Goal: Information Seeking & Learning: Learn about a topic

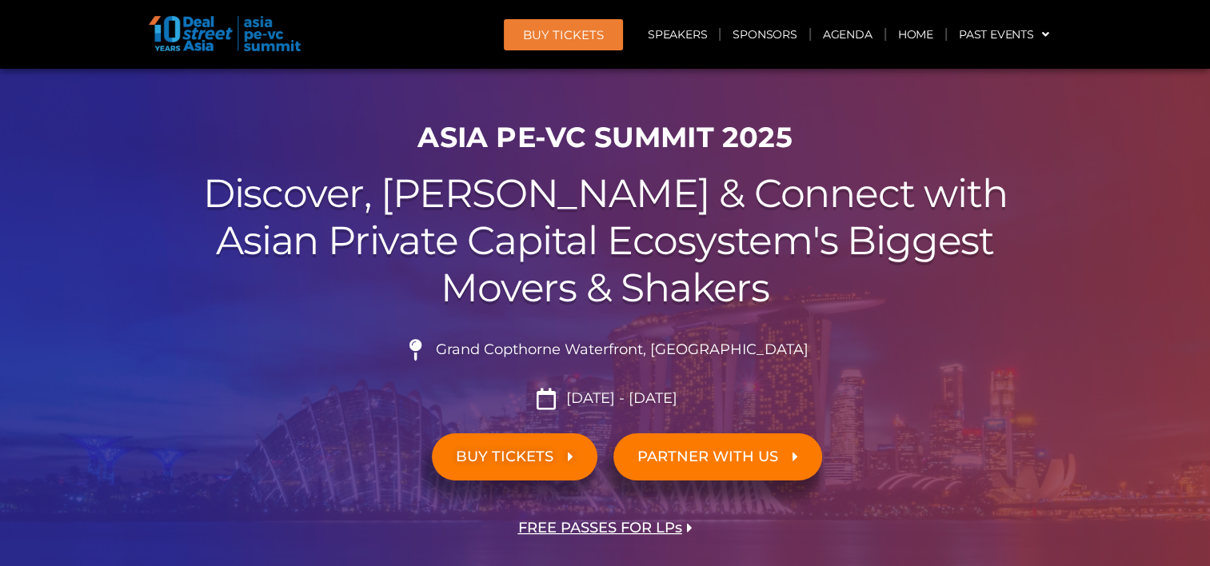
scroll to position [160, 0]
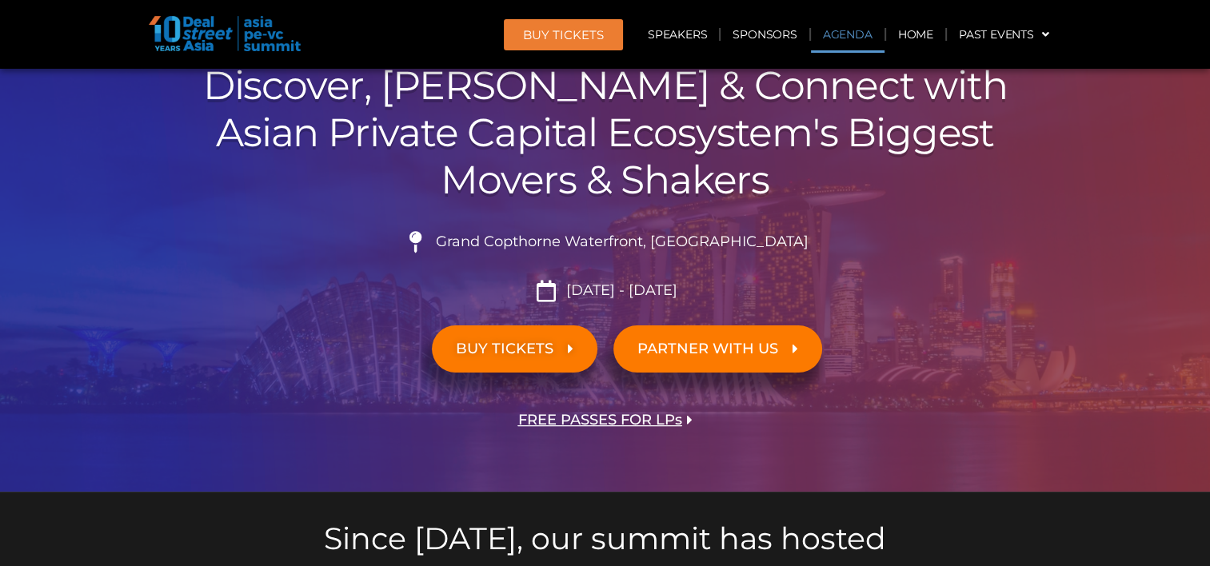
click at [851, 32] on link "Agenda" at bounding box center [848, 34] width 74 height 37
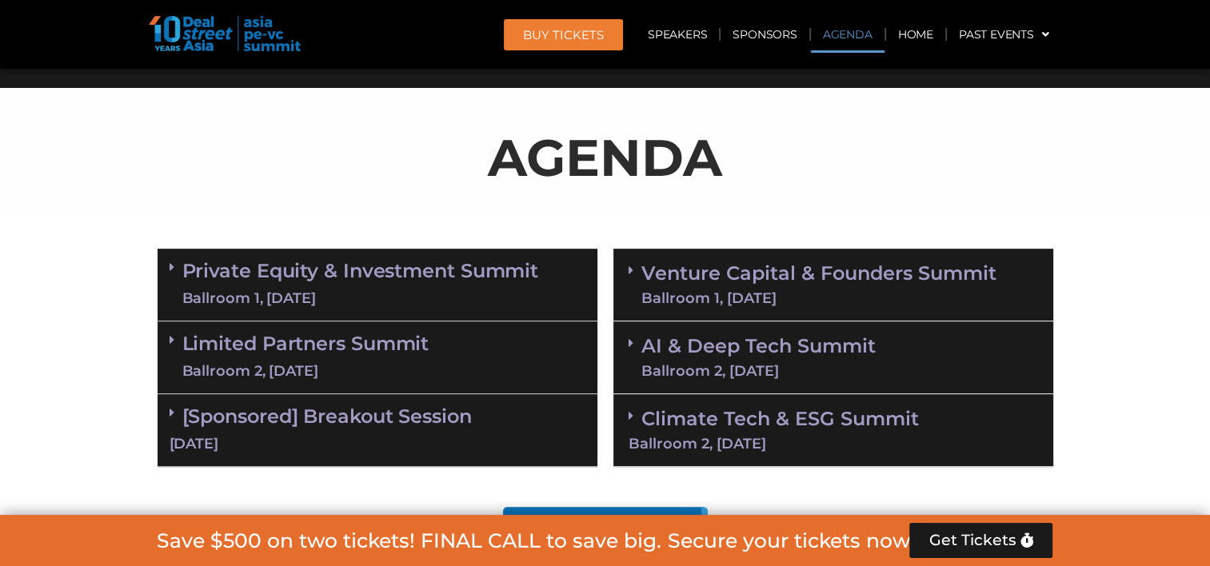
scroll to position [835, 0]
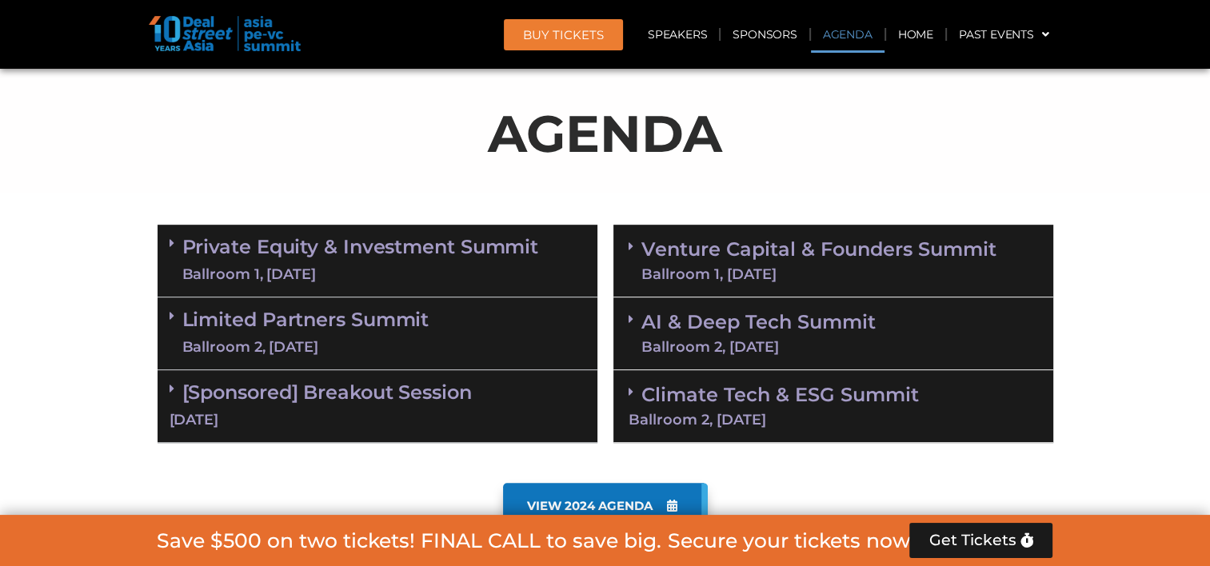
click at [457, 270] on div "Ballroom 1, [DATE]" at bounding box center [360, 275] width 357 height 20
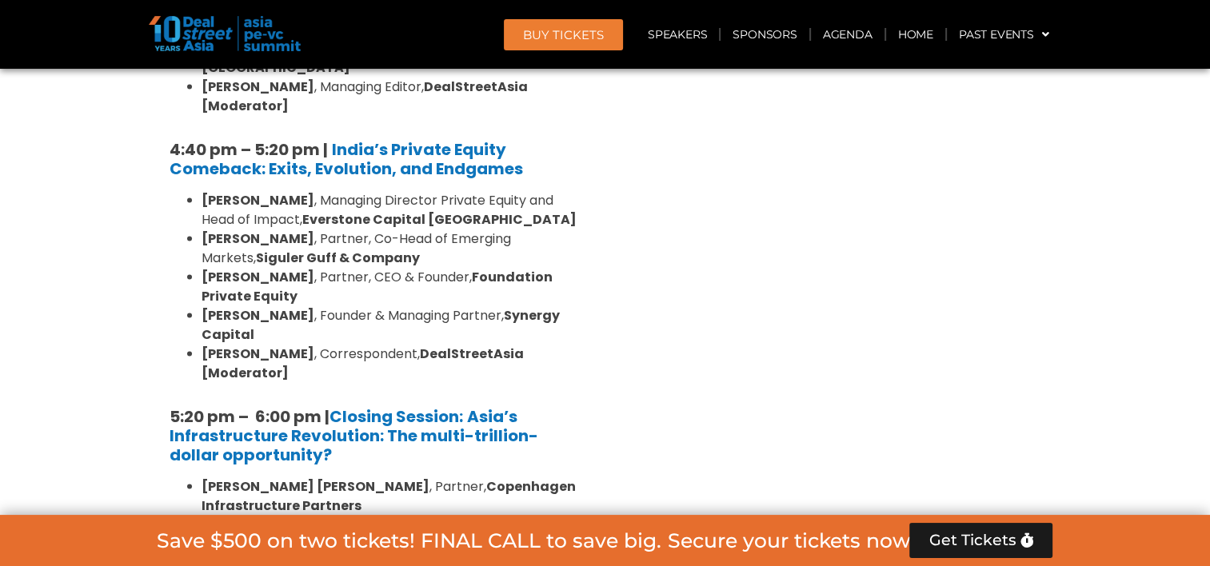
scroll to position [3154, 0]
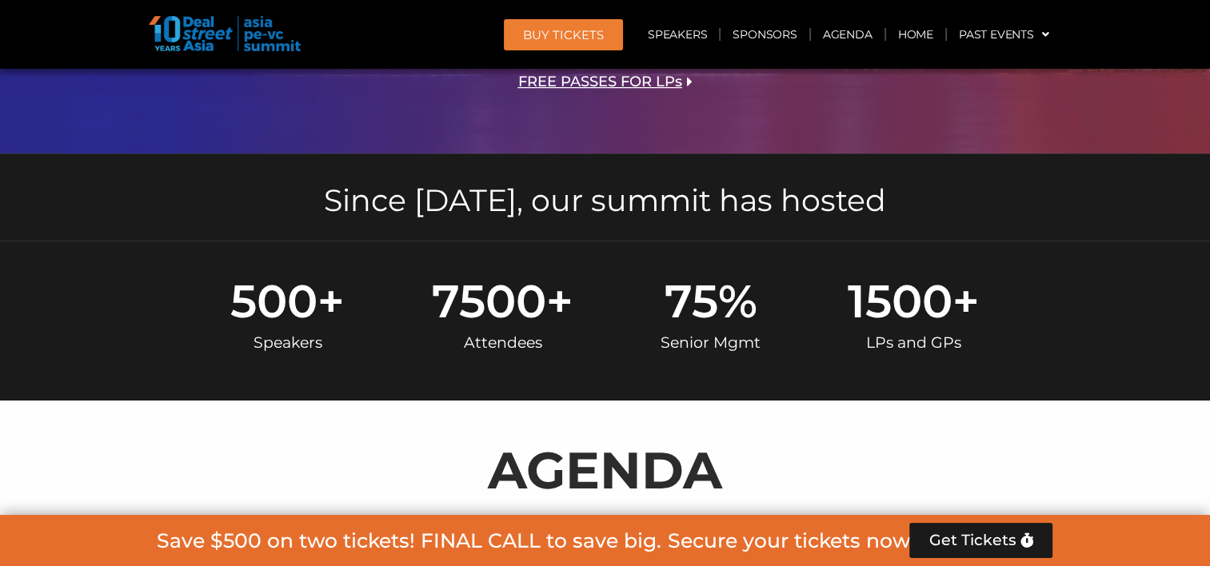
scroll to position [755, 0]
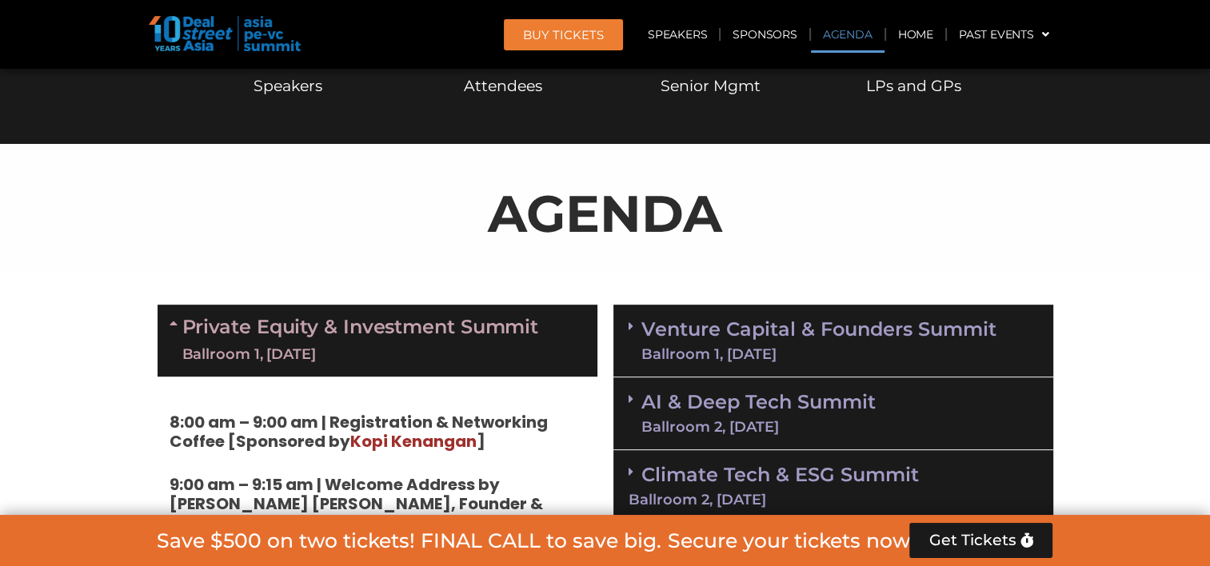
click at [487, 320] on link "Private Equity & Investment Summit Ballroom 1, [DATE]" at bounding box center [360, 341] width 357 height 48
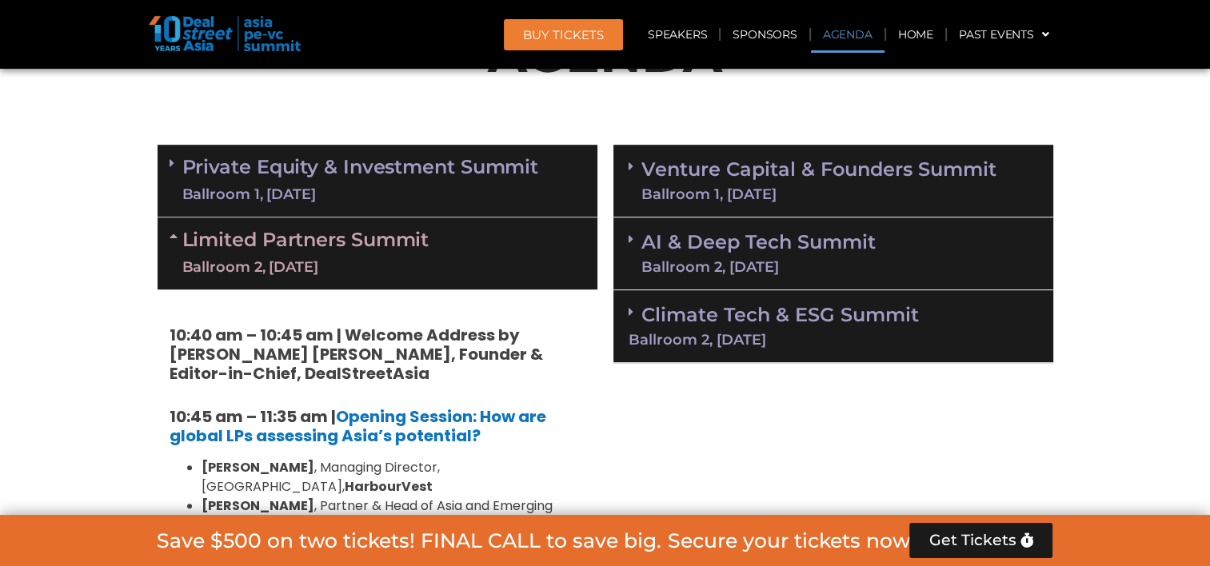
scroll to position [915, 0]
click at [440, 267] on div "Limited Partners [GEOGRAPHIC_DATA] 2, [DATE]" at bounding box center [378, 254] width 440 height 72
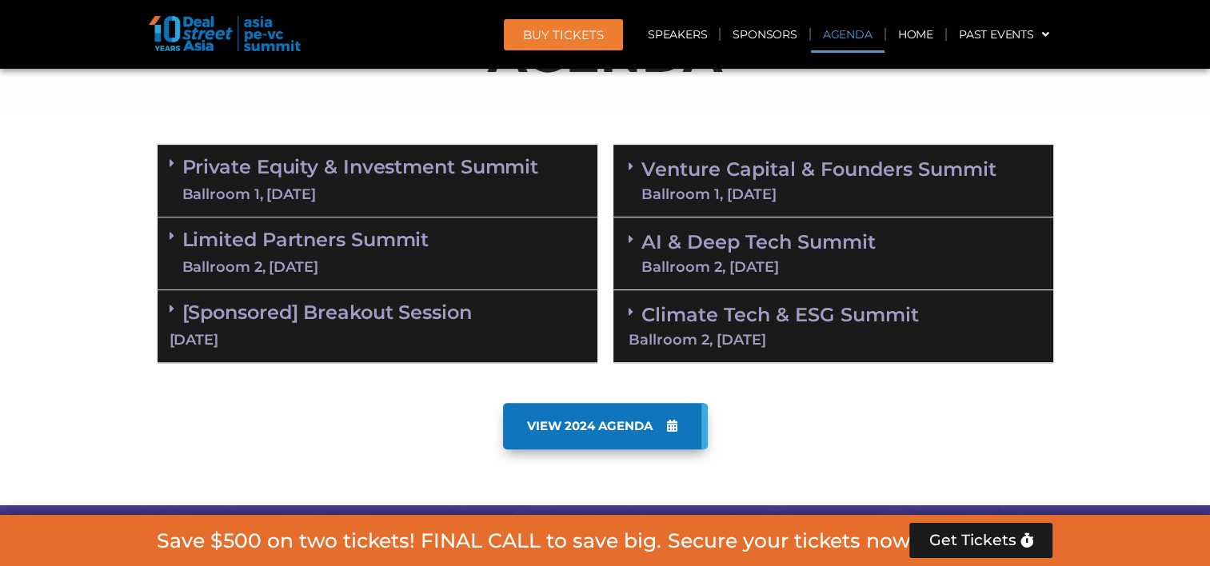
click at [454, 269] on div "Limited Partners [GEOGRAPHIC_DATA] 2, [DATE]" at bounding box center [378, 254] width 440 height 73
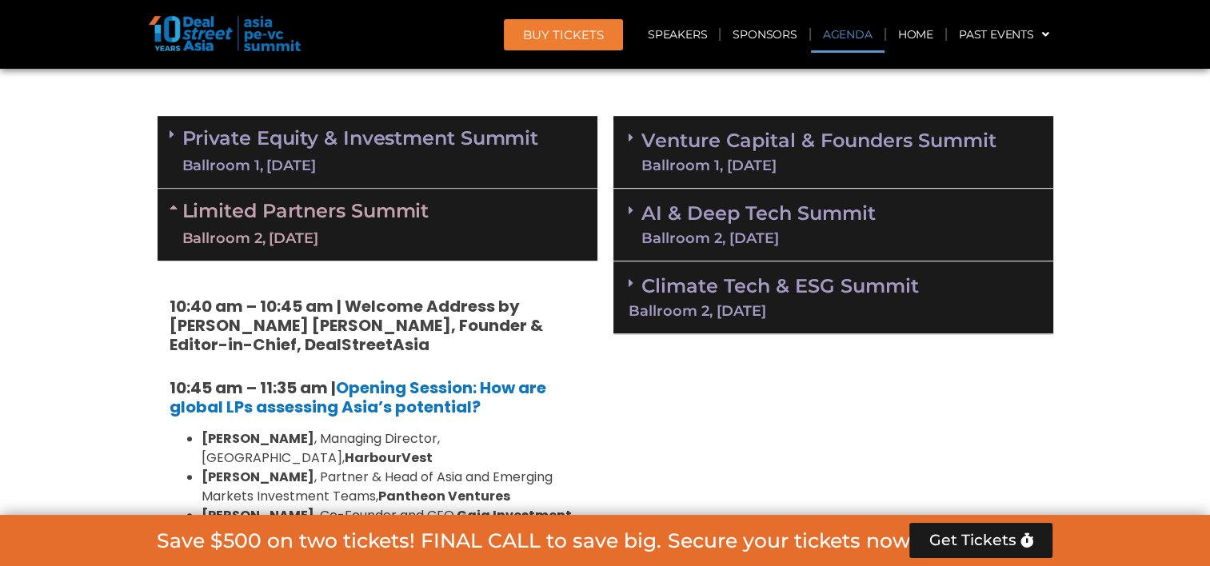
scroll to position [835, 0]
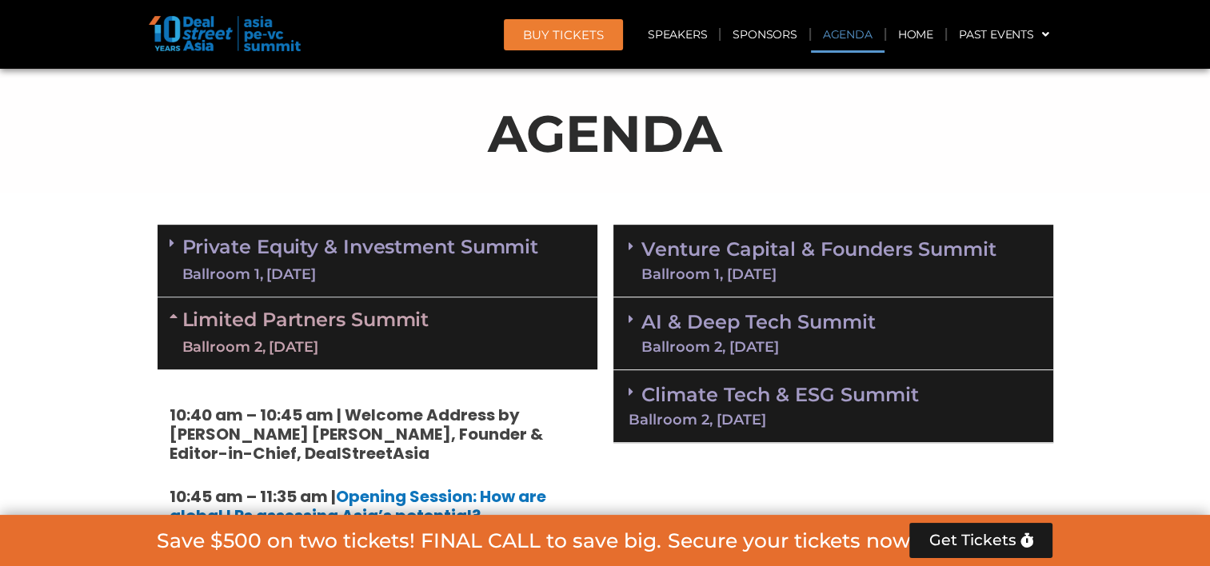
click at [424, 330] on link "Limited Partners [GEOGRAPHIC_DATA] 2, [DATE]" at bounding box center [305, 334] width 247 height 48
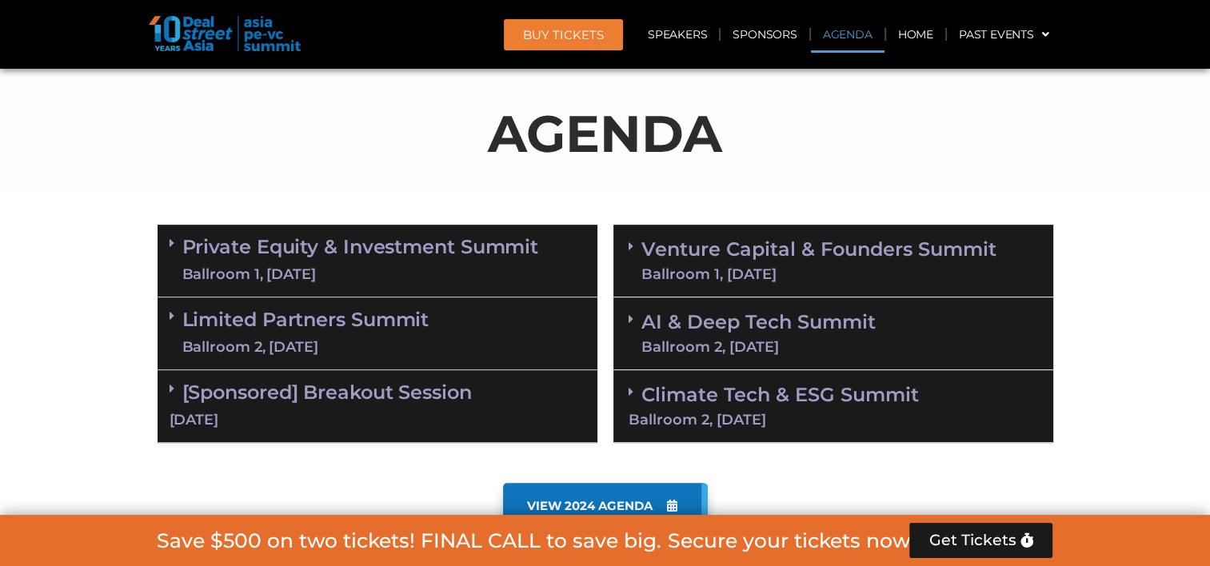
click at [677, 259] on link "Venture Capital & Founders​ Summit Ballroom 1, [DATE]" at bounding box center [818, 261] width 355 height 42
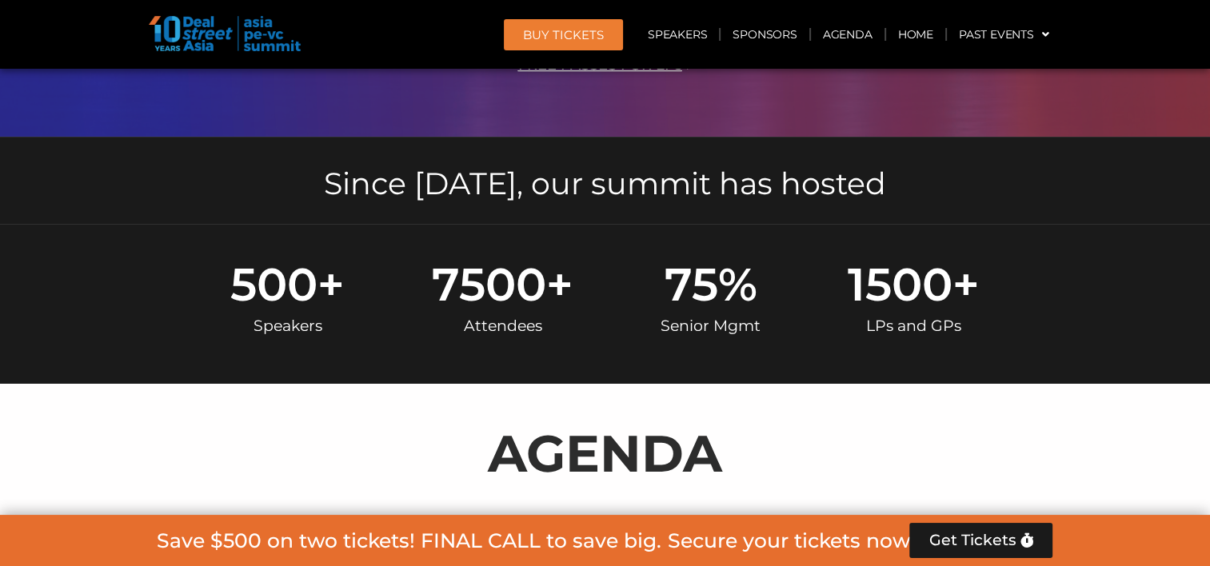
scroll to position [675, 0]
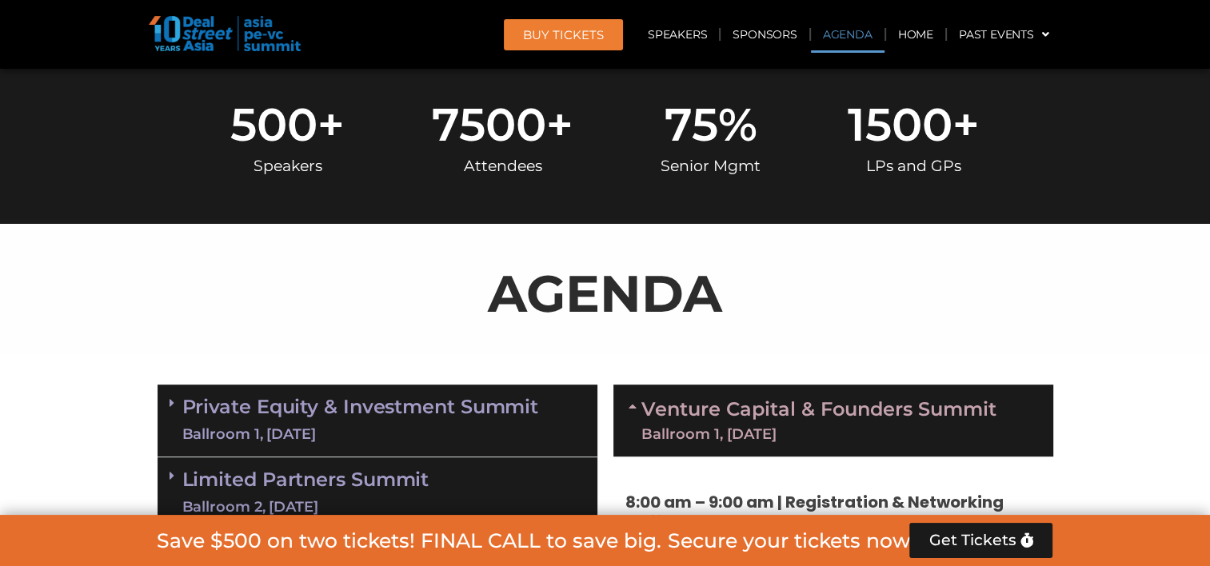
click at [701, 400] on link "Venture Capital & Founders​ Summit Ballroom 1, [DATE]" at bounding box center [818, 421] width 355 height 42
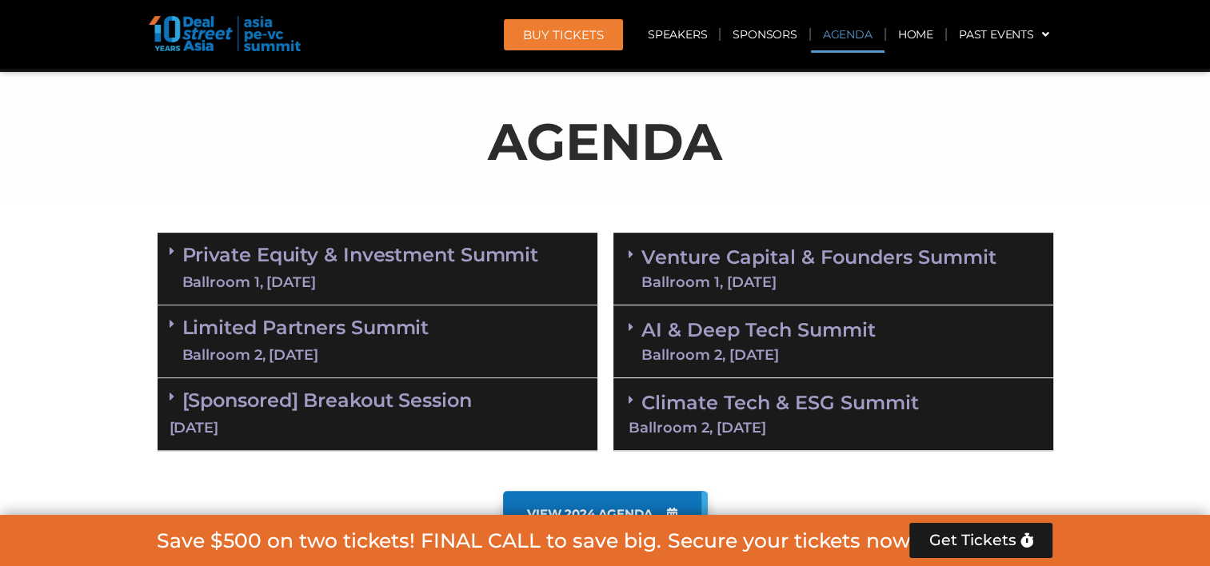
scroll to position [835, 0]
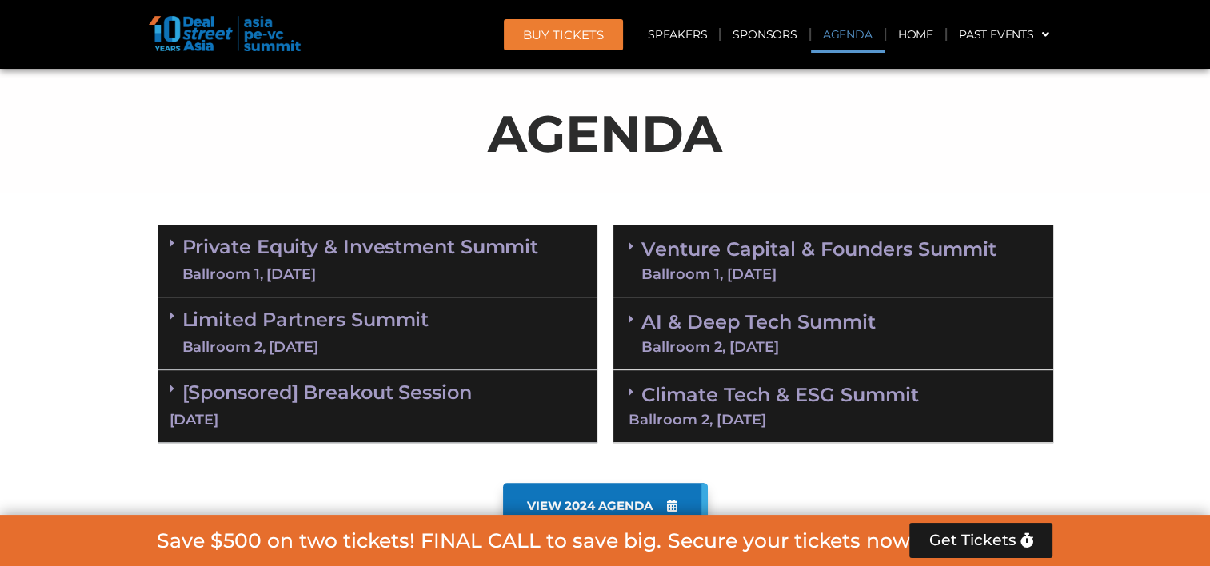
click at [724, 330] on link "AI & Deep Tech Summit Ballroom 2, [DATE]" at bounding box center [758, 334] width 234 height 42
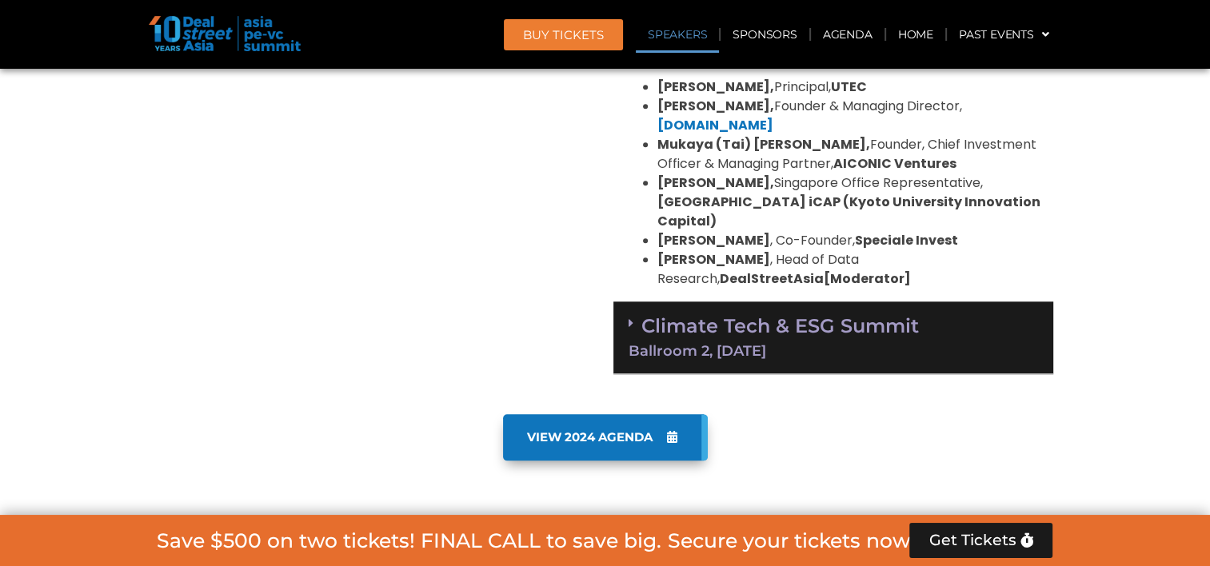
scroll to position [1795, 0]
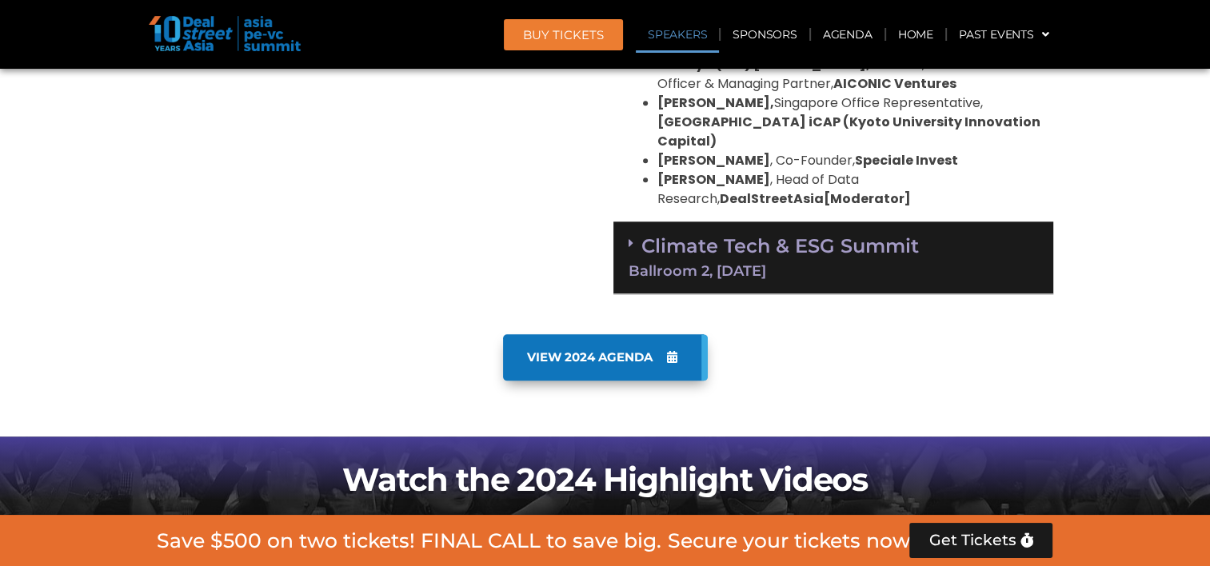
click at [697, 264] on div "Ballroom 2, [DATE]" at bounding box center [834, 271] width 410 height 14
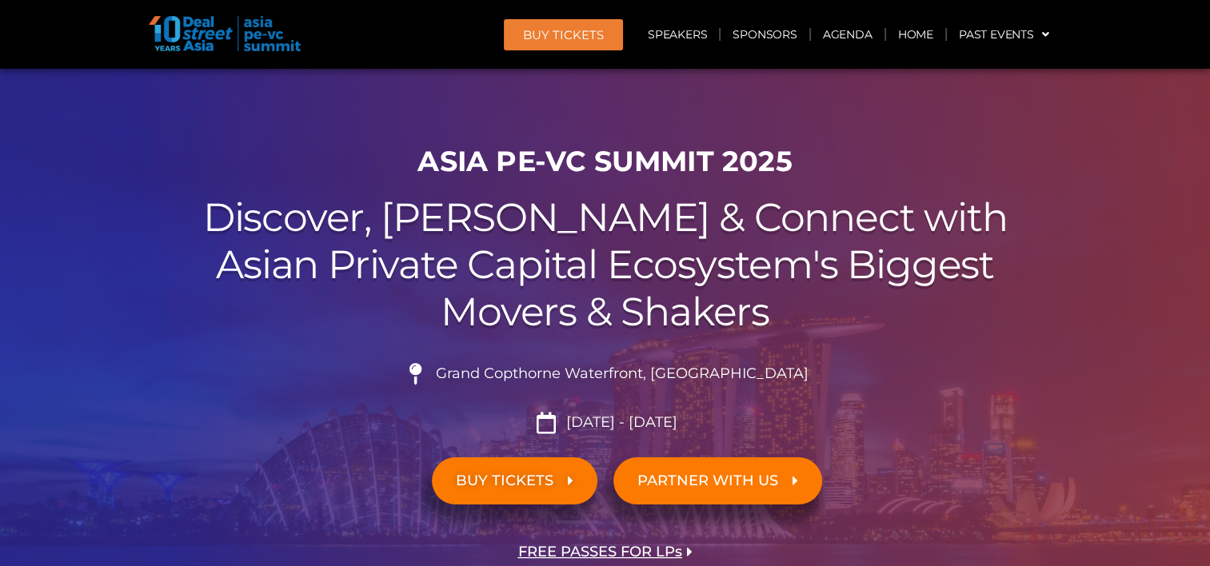
scroll to position [0, 0]
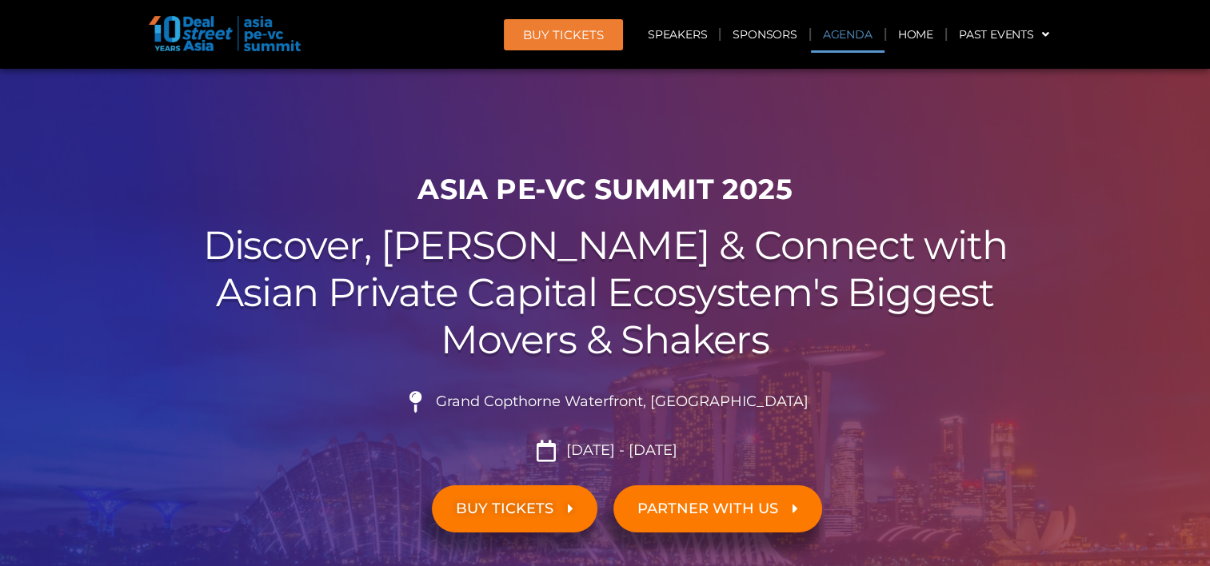
click at [867, 30] on link "Agenda" at bounding box center [848, 34] width 74 height 37
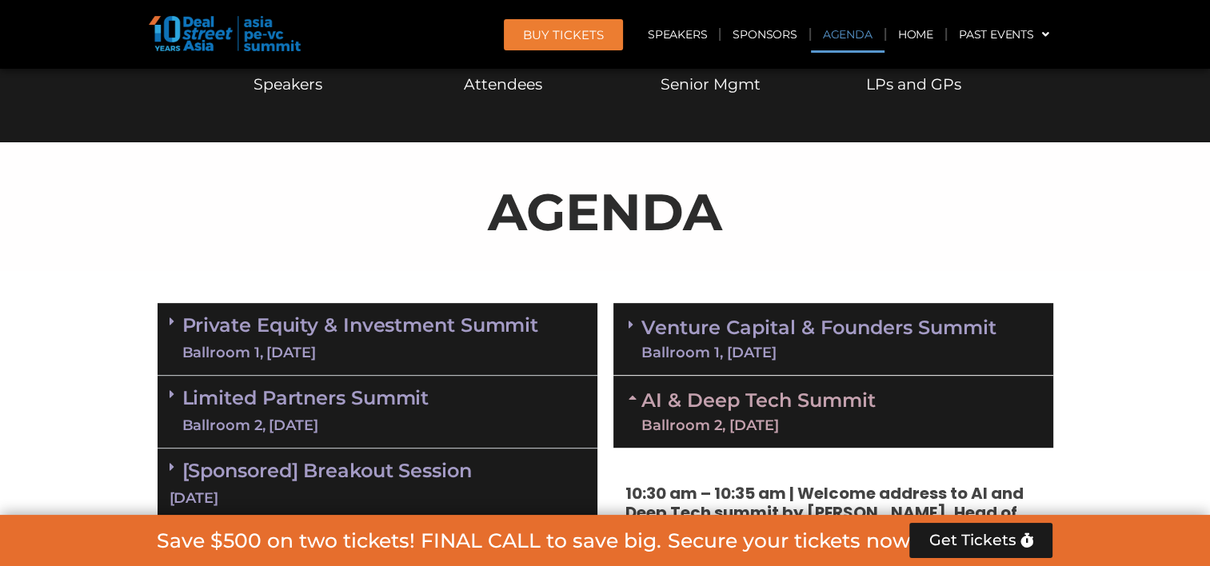
scroll to position [835, 0]
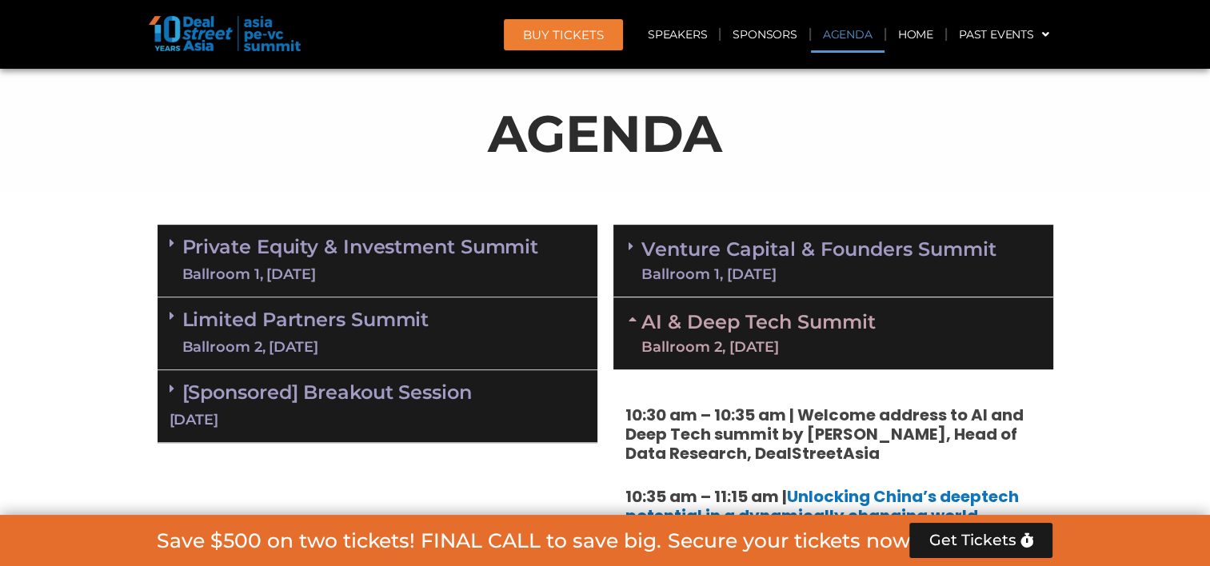
click at [825, 334] on link "AI & Deep Tech Summit Ballroom 2, [DATE]" at bounding box center [758, 334] width 234 height 42
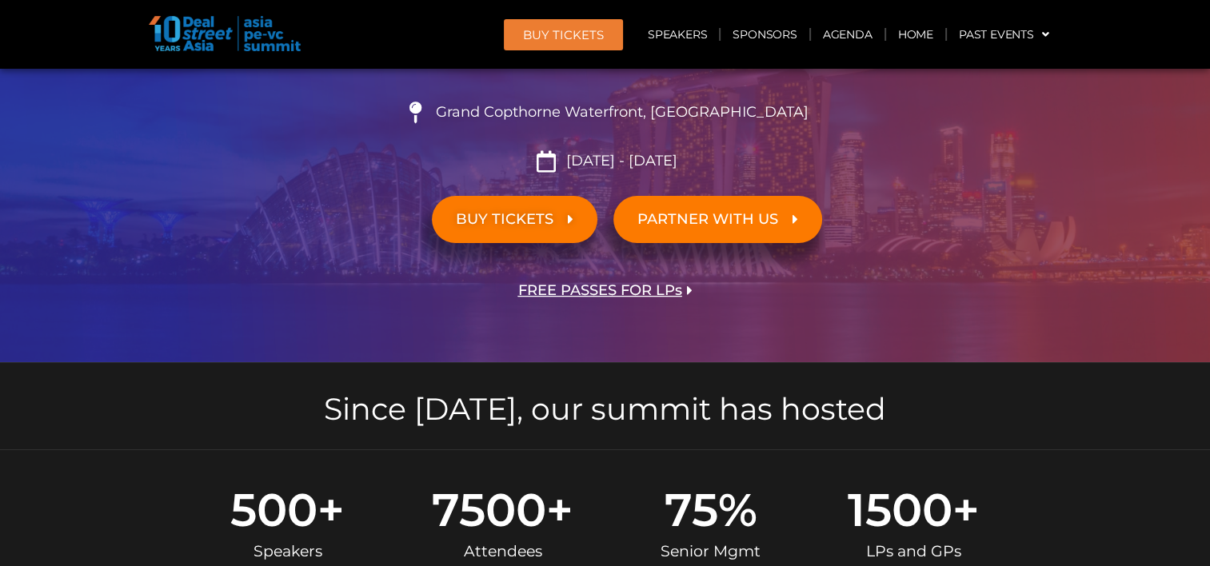
scroll to position [0, 0]
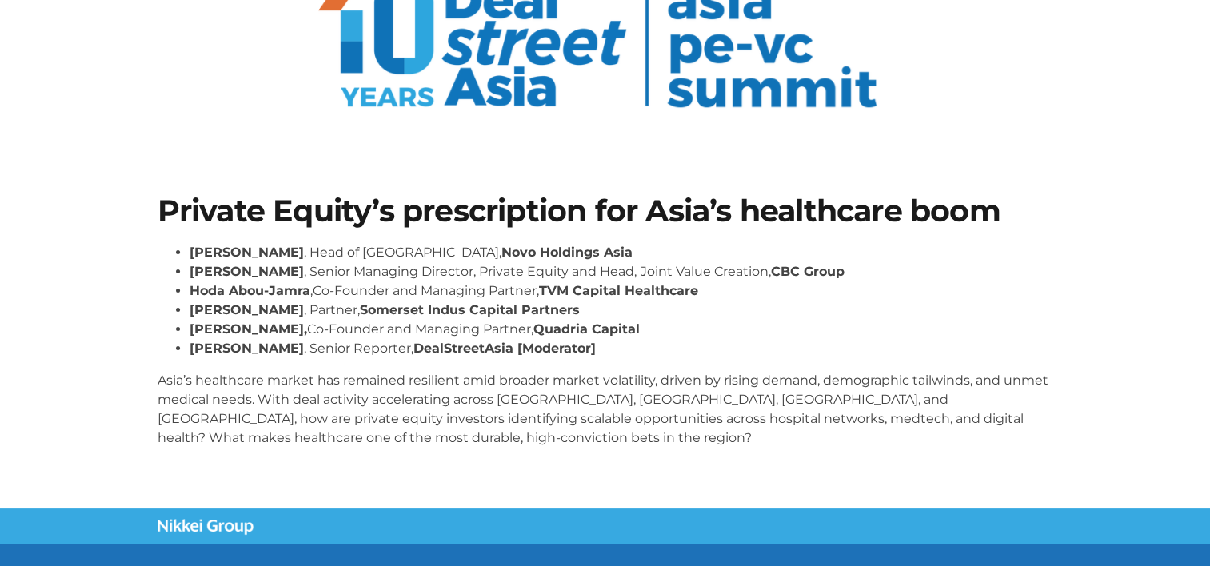
scroll to position [160, 0]
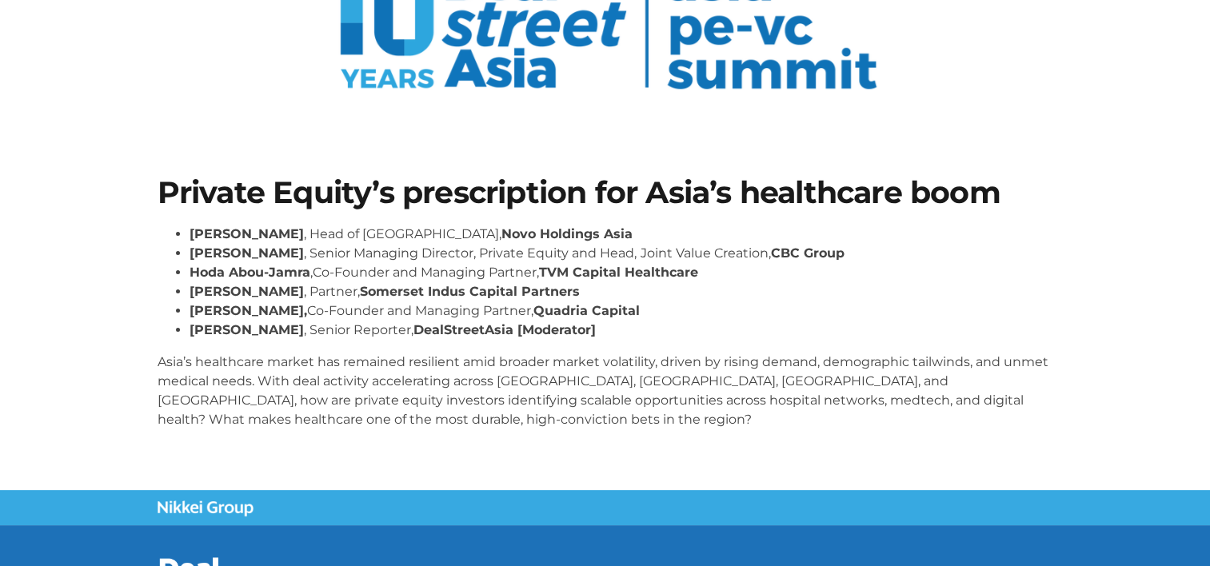
click at [451, 189] on h1 "Private Equity’s prescription for Asia’s healthcare boom" at bounding box center [606, 193] width 896 height 30
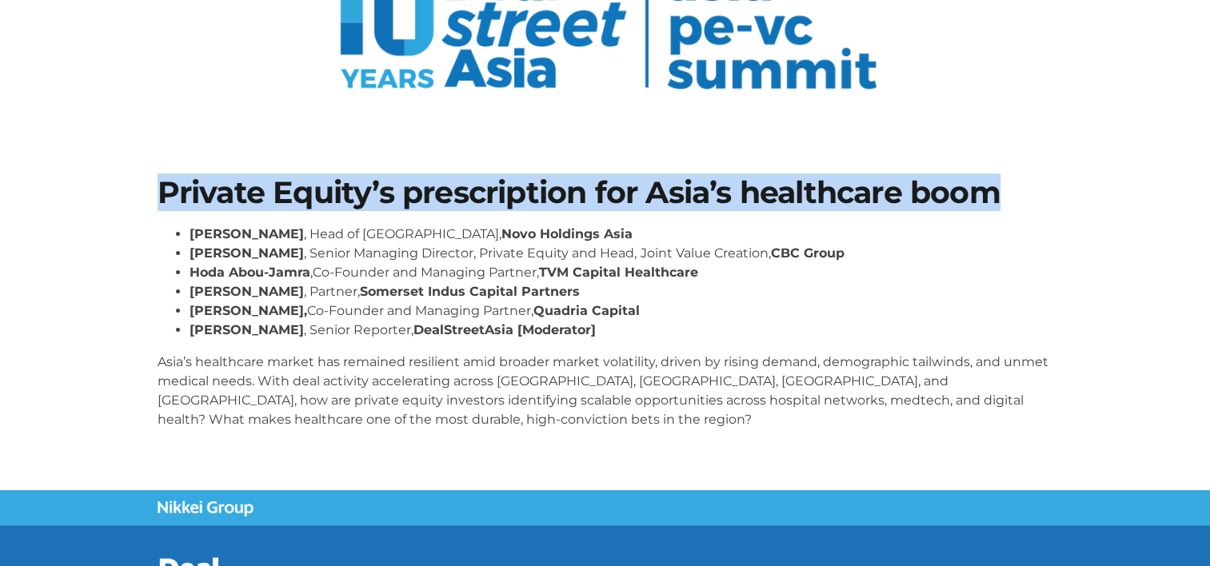
click at [451, 189] on h1 "Private Equity’s prescription for Asia’s healthcare boom" at bounding box center [606, 193] width 896 height 30
copy div "Private Equity’s prescription for Asia’s healthcare boom"
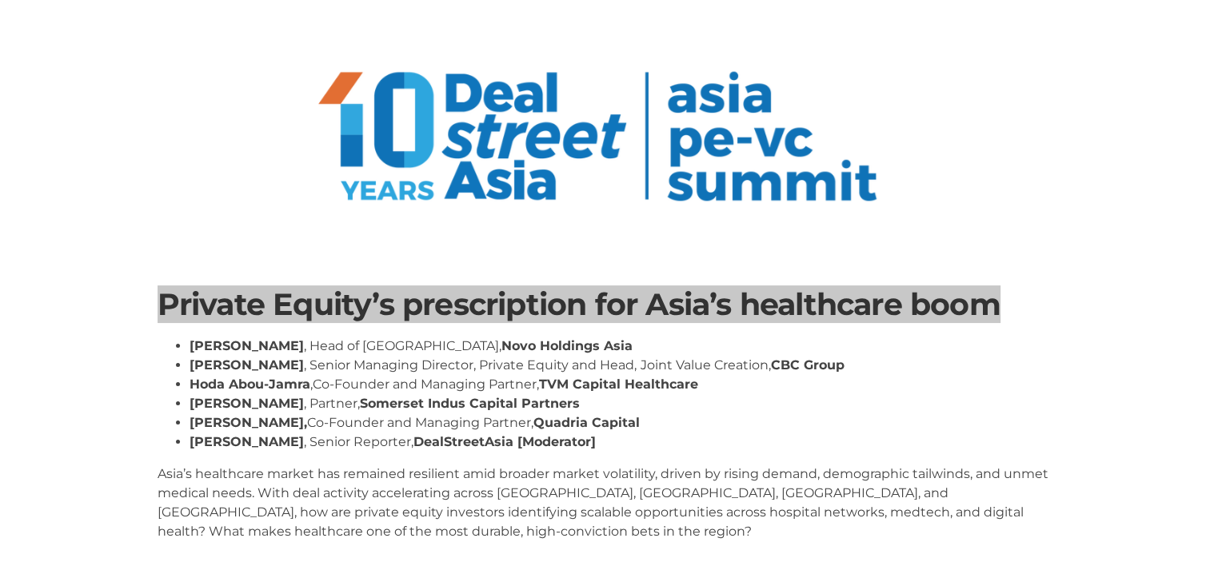
scroll to position [0, 0]
